Goal: Task Accomplishment & Management: Complete application form

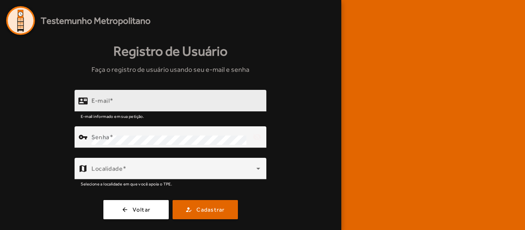
click at [109, 91] on mat-form-field "contact_mail E-mail E-mail informado em sua petição." at bounding box center [171, 105] width 192 height 30
click at [111, 99] on span at bounding box center [112, 100] width 4 height 7
click at [111, 100] on input "E-mail" at bounding box center [175, 104] width 169 height 9
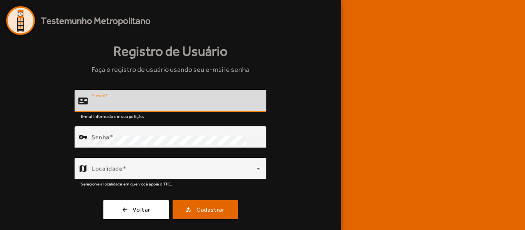
click at [105, 98] on mat-label "E-mail" at bounding box center [97, 95] width 13 height 5
click at [105, 102] on input "E-mail" at bounding box center [175, 104] width 169 height 9
click at [102, 103] on input "E-mail" at bounding box center [175, 104] width 169 height 9
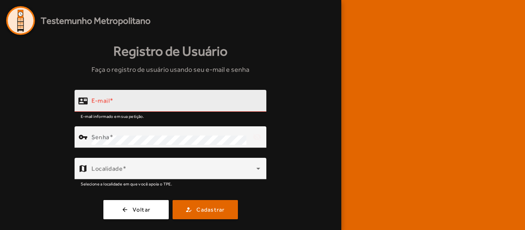
click at [137, 99] on div "E-mail" at bounding box center [175, 101] width 169 height 22
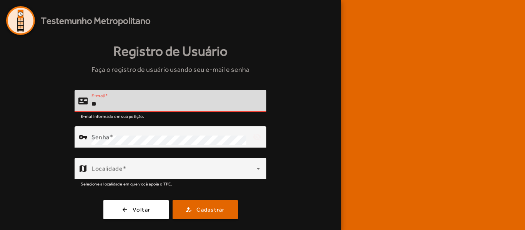
type input "*"
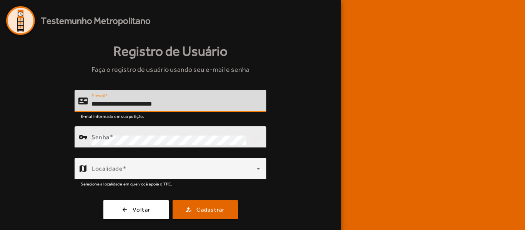
type input "**********"
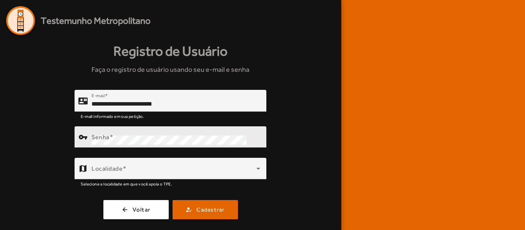
click at [103, 139] on mat-label "Senha" at bounding box center [100, 137] width 18 height 7
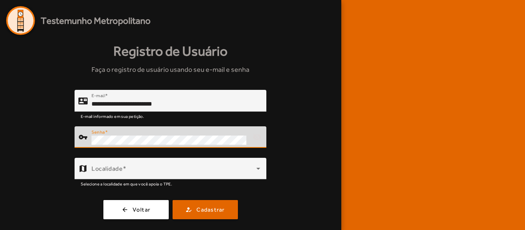
click at [79, 145] on div "vpn_key Senha visibility_off" at bounding box center [171, 137] width 192 height 22
click at [204, 207] on span "Cadastrar" at bounding box center [210, 210] width 28 height 9
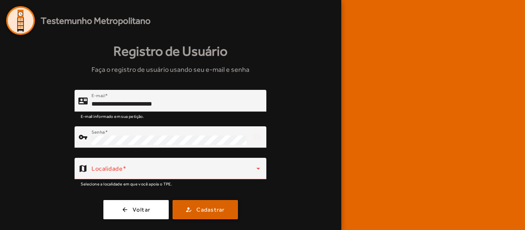
click at [203, 208] on span "Cadastrar" at bounding box center [210, 210] width 28 height 9
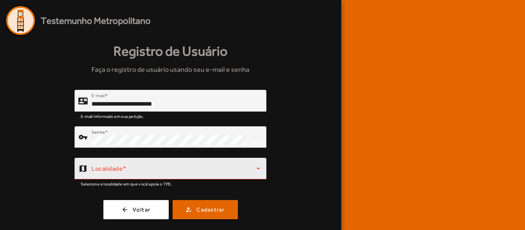
click at [101, 163] on div "Localidade" at bounding box center [175, 169] width 169 height 22
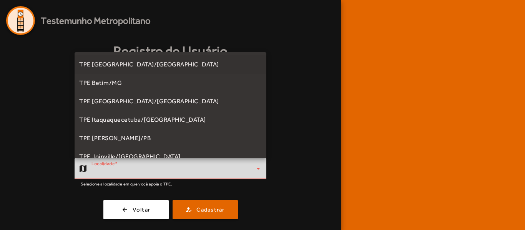
click at [103, 170] on div at bounding box center [262, 115] width 525 height 230
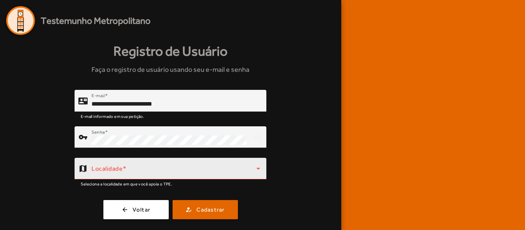
click at [259, 169] on icon at bounding box center [259, 169] width 4 height 2
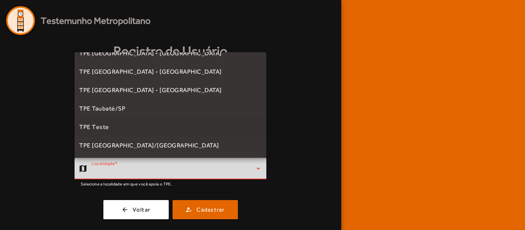
scroll to position [194, 0]
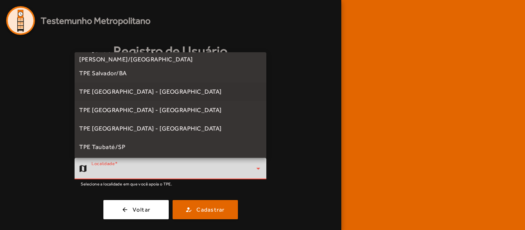
click at [162, 91] on mat-option "TPE [GEOGRAPHIC_DATA] - [GEOGRAPHIC_DATA]" at bounding box center [171, 92] width 192 height 18
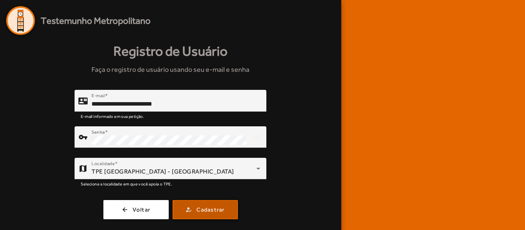
click at [204, 208] on span "Cadastrar" at bounding box center [210, 210] width 28 height 9
click at [215, 209] on span "Cadastrar" at bounding box center [210, 210] width 28 height 9
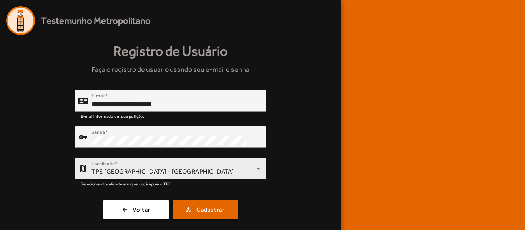
click at [259, 171] on icon at bounding box center [258, 168] width 9 height 9
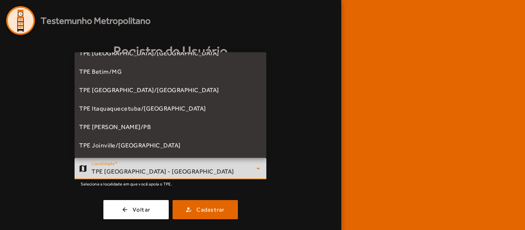
scroll to position [0, 0]
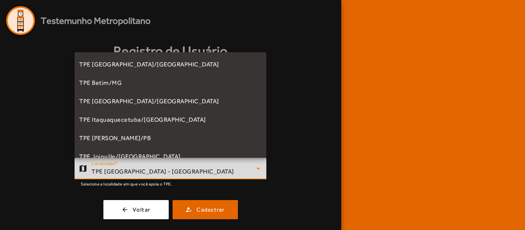
click at [288, 51] on div at bounding box center [262, 115] width 525 height 230
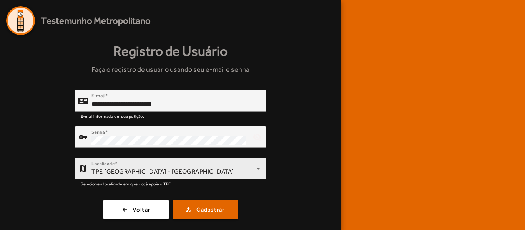
click at [257, 167] on icon at bounding box center [258, 168] width 9 height 9
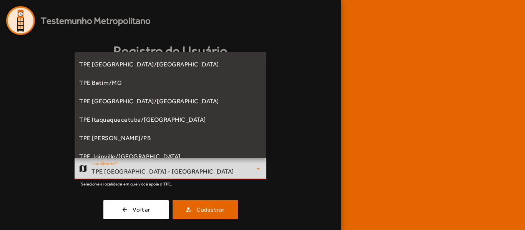
scroll to position [137, 0]
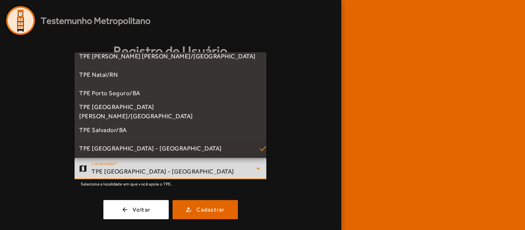
click at [257, 167] on div at bounding box center [262, 115] width 525 height 230
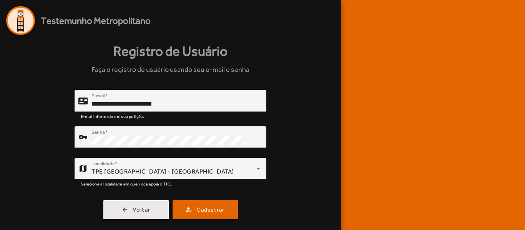
click at [141, 212] on span "Voltar" at bounding box center [142, 210] width 18 height 9
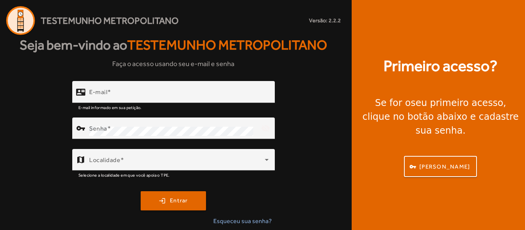
click at [141, 212] on div "contact_mail E-mail E-mail informado em sua petição. vpn_key Senha visibility_o…" at bounding box center [173, 156] width 347 height 151
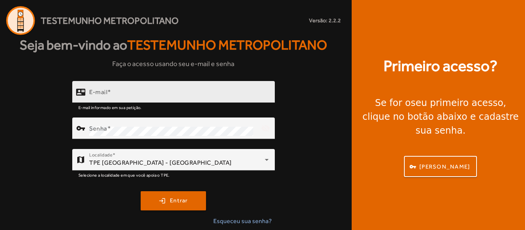
type input "**********"
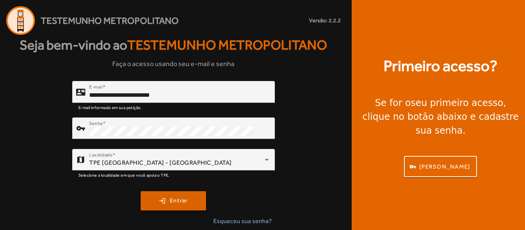
click at [172, 197] on span "Entrar" at bounding box center [179, 200] width 18 height 9
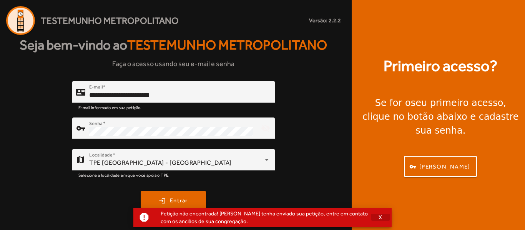
click at [380, 217] on span "X" at bounding box center [381, 217] width 4 height 7
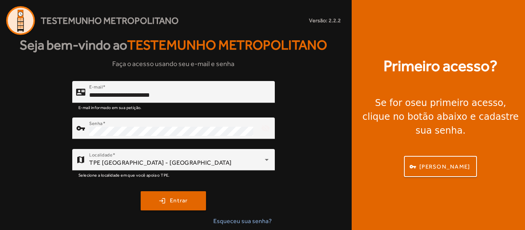
scroll to position [2, 0]
